Goal: Transaction & Acquisition: Book appointment/travel/reservation

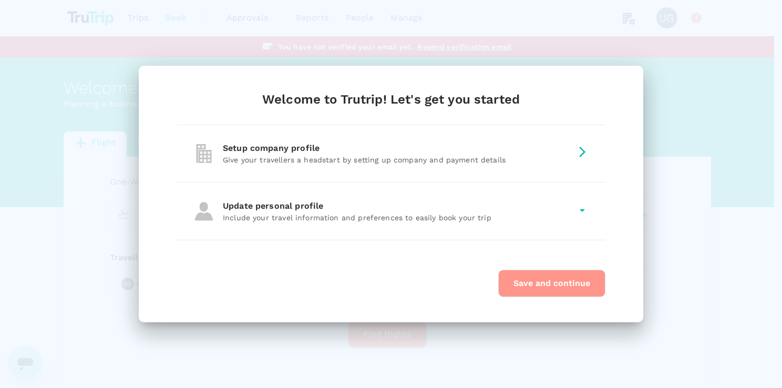
click at [528, 283] on button "Save and continue" at bounding box center [551, 283] width 107 height 27
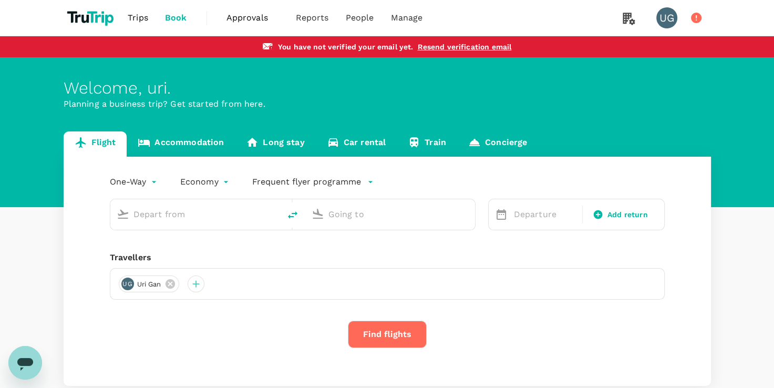
click at [137, 19] on span "Trips" at bounding box center [138, 18] width 20 height 13
